Goal: Navigation & Orientation: Find specific page/section

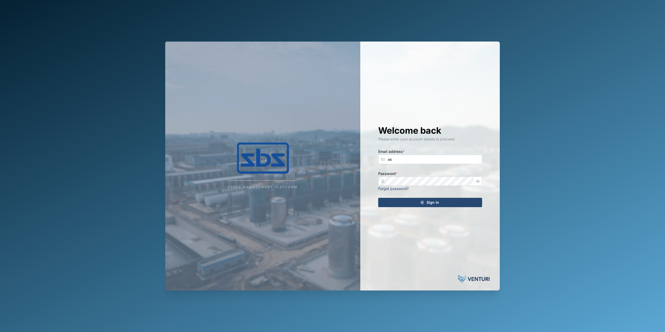
type input "a"
type input "[PERSON_NAME][EMAIL_ADDRESS][DOMAIN_NAME]"
click at [417, 203] on div "Sign In" at bounding box center [429, 202] width 96 height 9
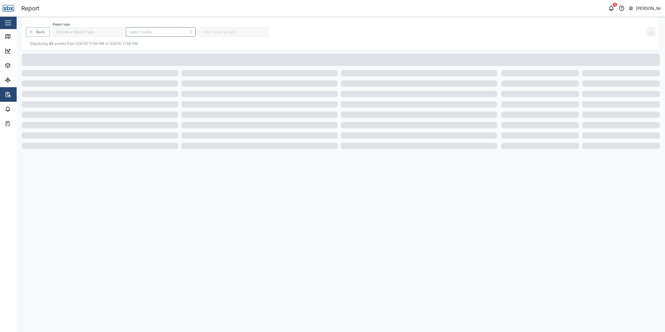
type input "Trip History"
click at [10, 33] on link "Map" at bounding box center [34, 36] width 68 height 15
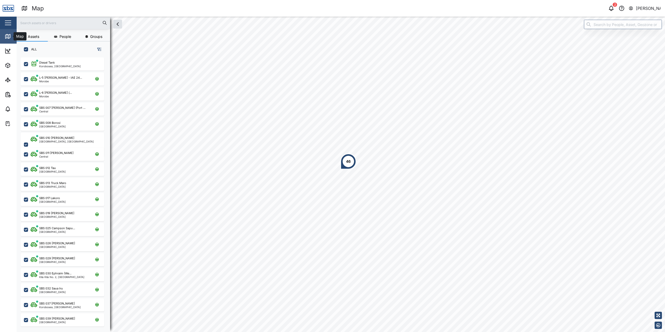
scroll to position [269, 81]
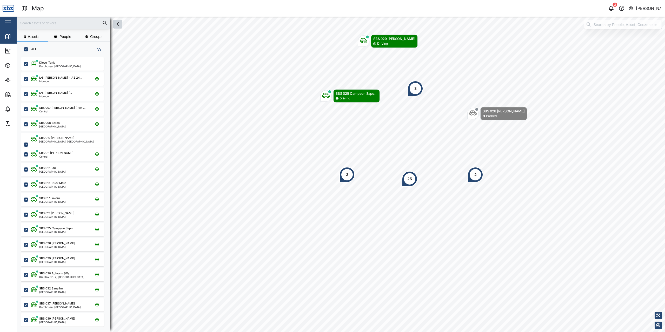
click at [121, 27] on button "button" at bounding box center [117, 24] width 9 height 9
